Goal: Navigation & Orientation: Find specific page/section

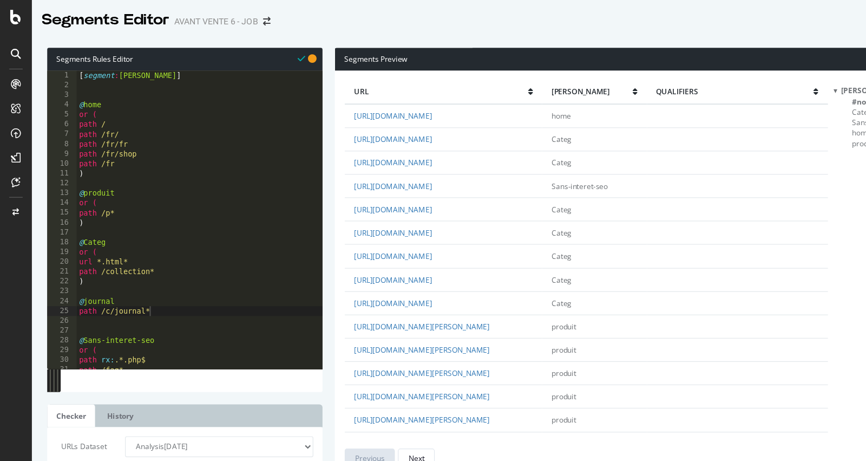
scroll to position [0, 4]
click at [10, 19] on icon at bounding box center [14, 15] width 10 height 13
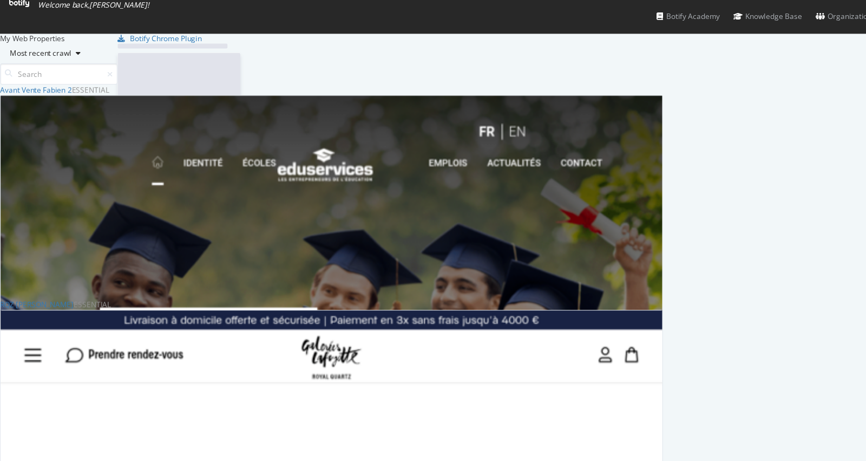
scroll to position [461, 866]
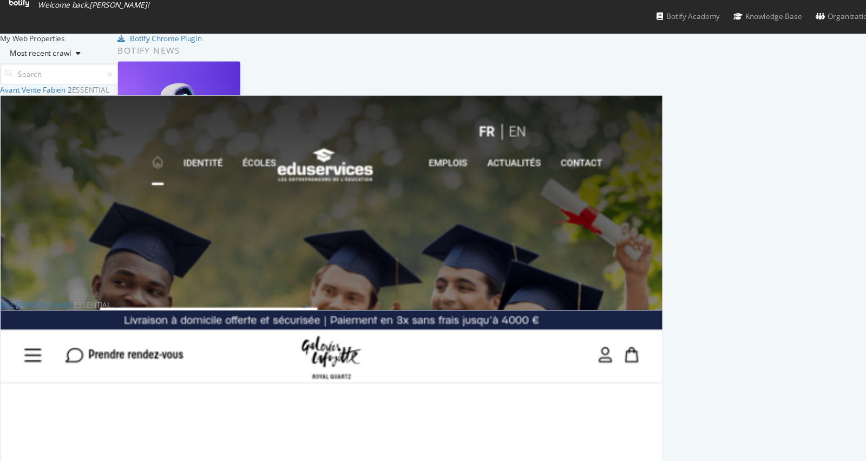
click at [25, 6] on icon at bounding box center [16, 3] width 17 height 6
